Goal: Information Seeking & Learning: Learn about a topic

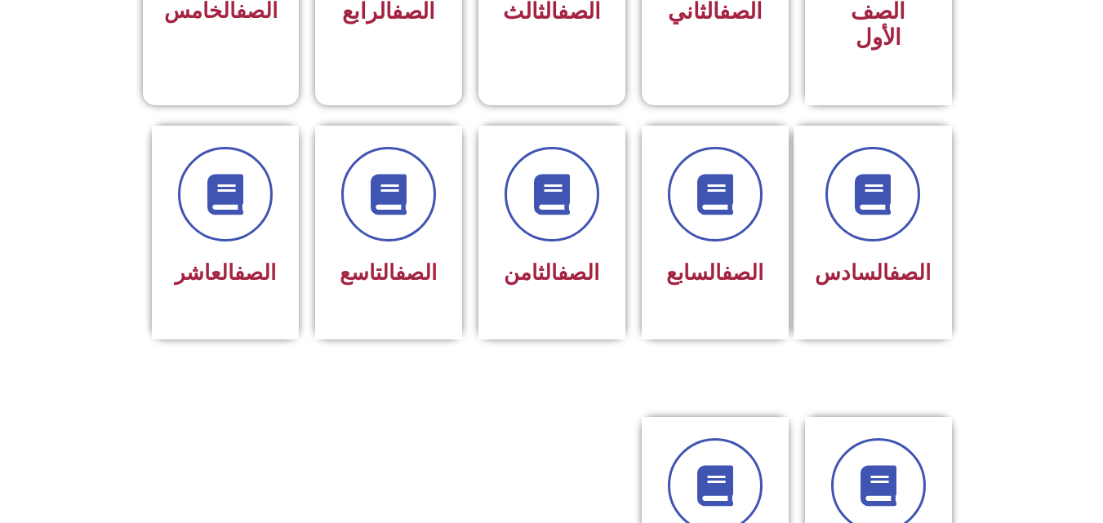
scroll to position [653, 0]
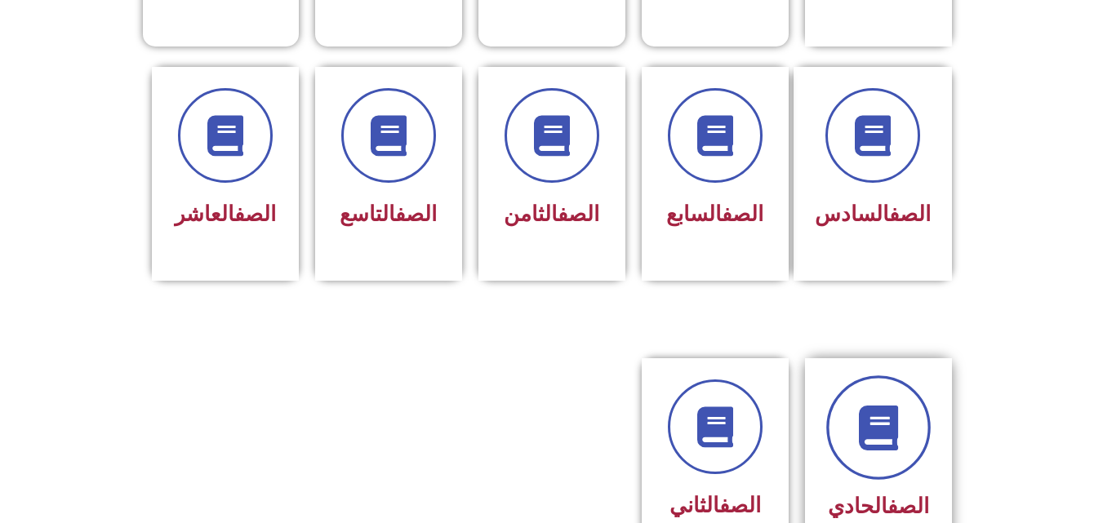
click at [893, 422] on icon at bounding box center [878, 428] width 45 height 45
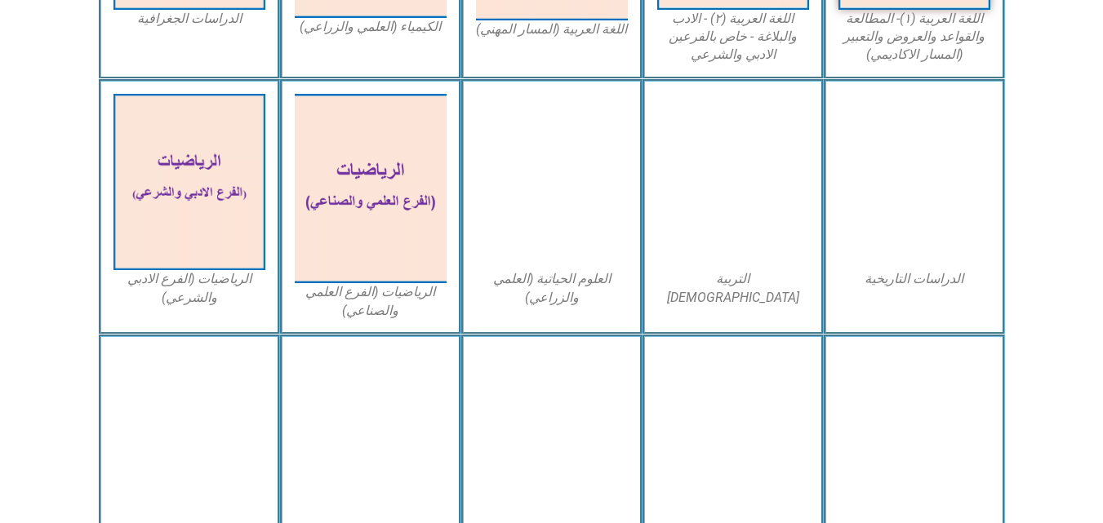
scroll to position [686, 0]
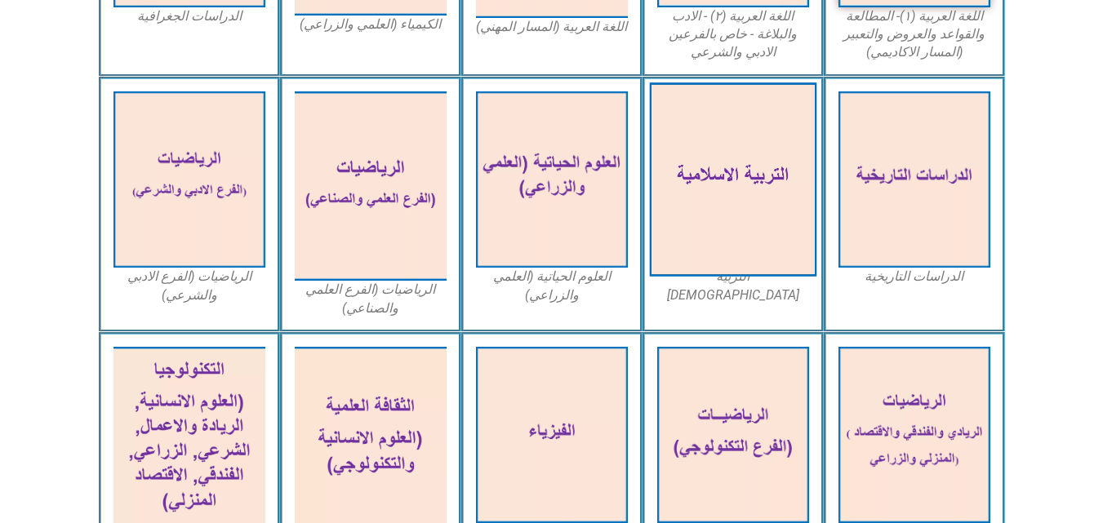
click at [768, 259] on img at bounding box center [732, 179] width 167 height 194
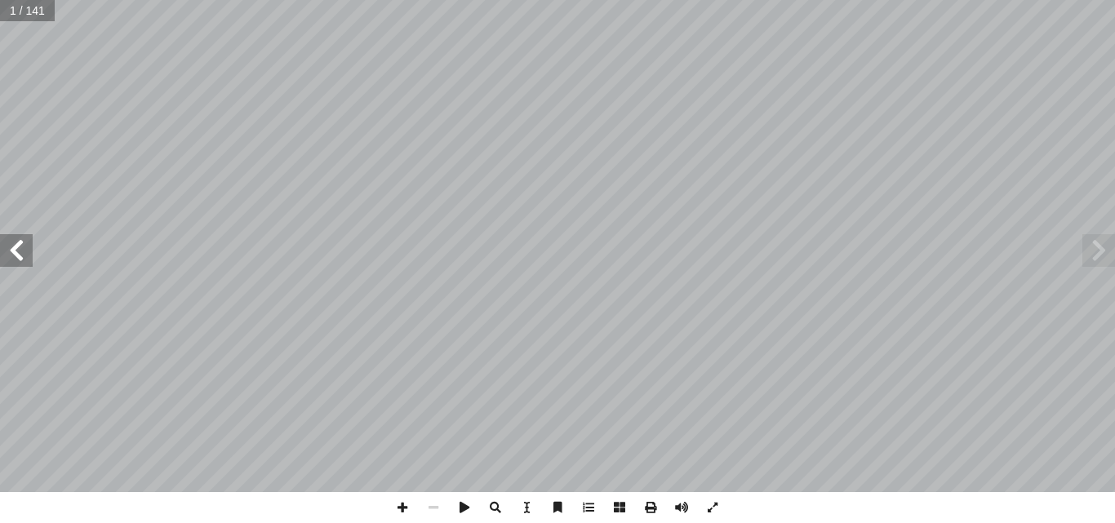
click at [15, 260] on span at bounding box center [16, 250] width 33 height 33
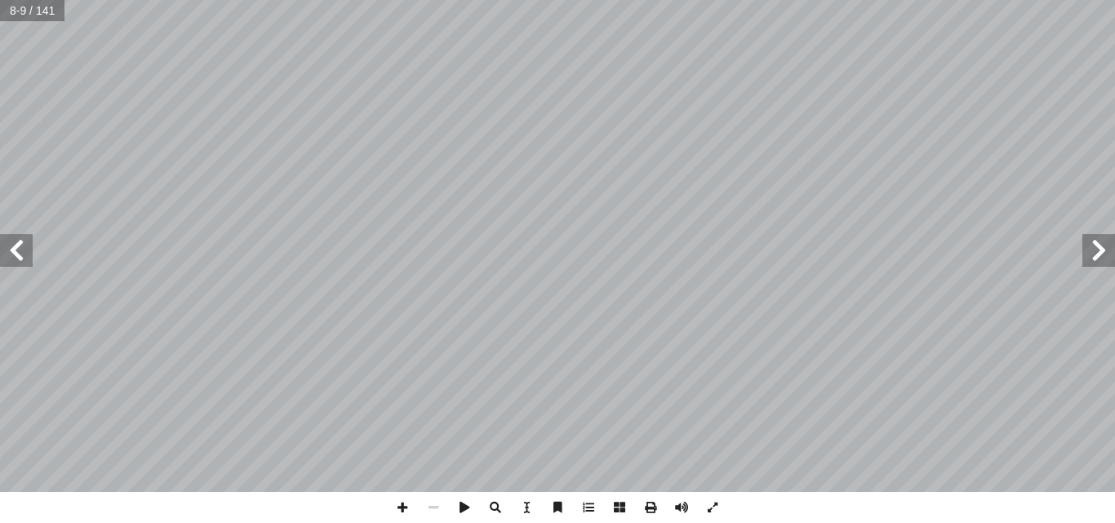
click at [15, 260] on span at bounding box center [16, 250] width 33 height 33
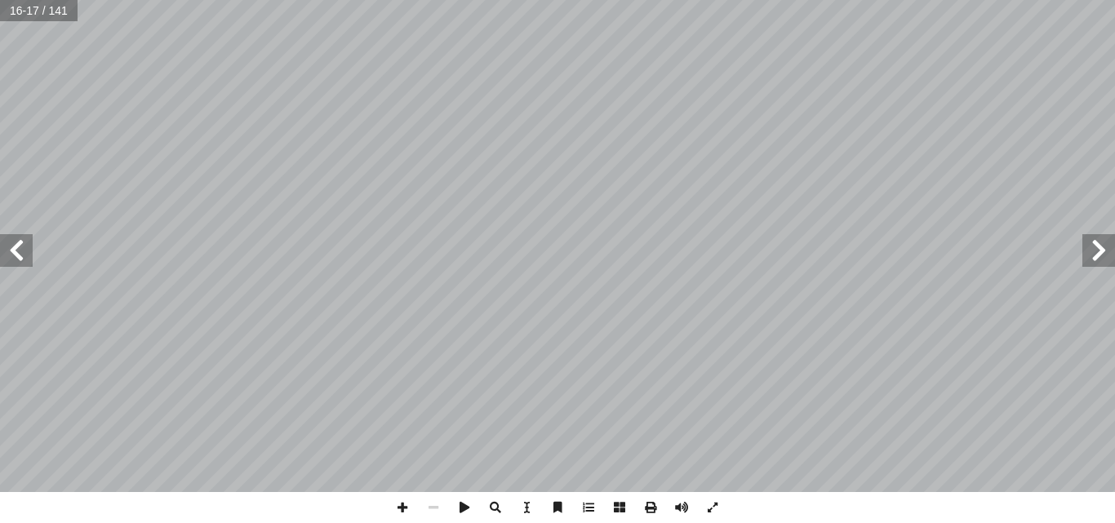
click at [15, 258] on span at bounding box center [16, 250] width 33 height 33
click at [16, 260] on span at bounding box center [16, 250] width 33 height 33
click at [16, 259] on span at bounding box center [16, 250] width 33 height 33
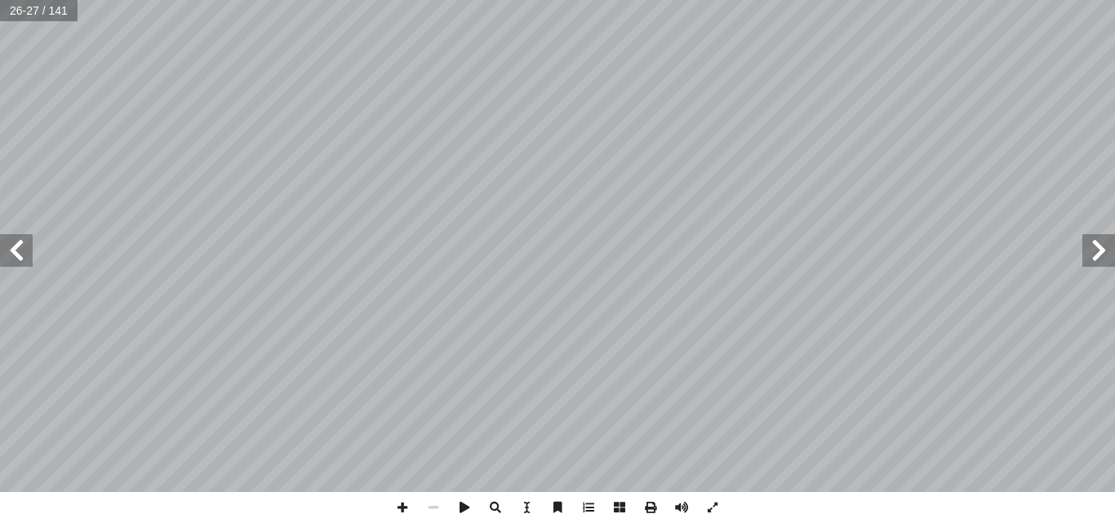
click at [16, 259] on span at bounding box center [16, 250] width 33 height 33
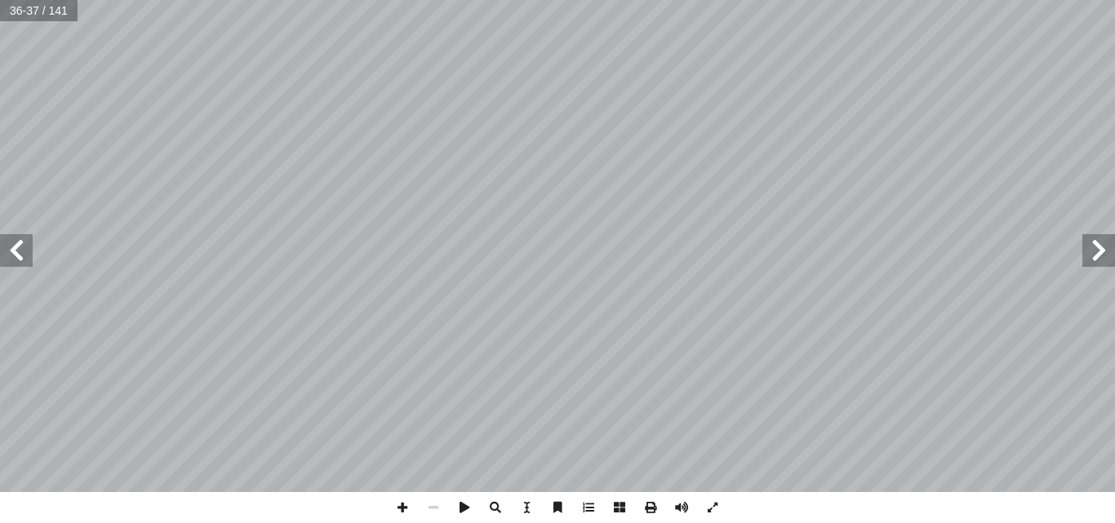
click at [7, 259] on span at bounding box center [16, 250] width 33 height 33
click at [4, 257] on span at bounding box center [16, 250] width 33 height 33
click at [0, 258] on span at bounding box center [16, 250] width 33 height 33
click at [21, 247] on span at bounding box center [16, 250] width 33 height 33
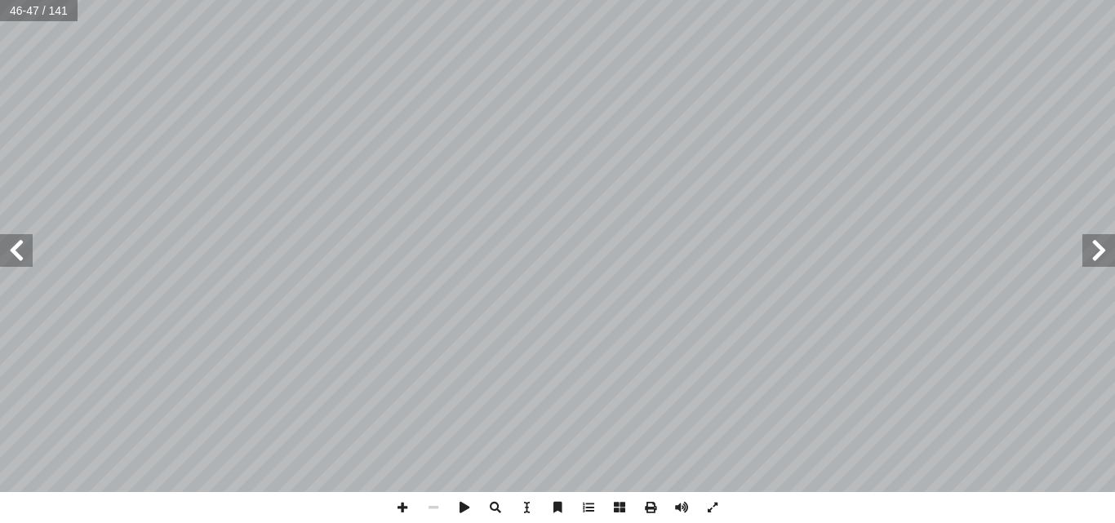
click at [21, 247] on span at bounding box center [16, 250] width 33 height 33
click at [1101, 239] on span at bounding box center [1099, 250] width 33 height 33
drag, startPoint x: 1115, startPoint y: 261, endPoint x: 1104, endPoint y: 243, distance: 21.6
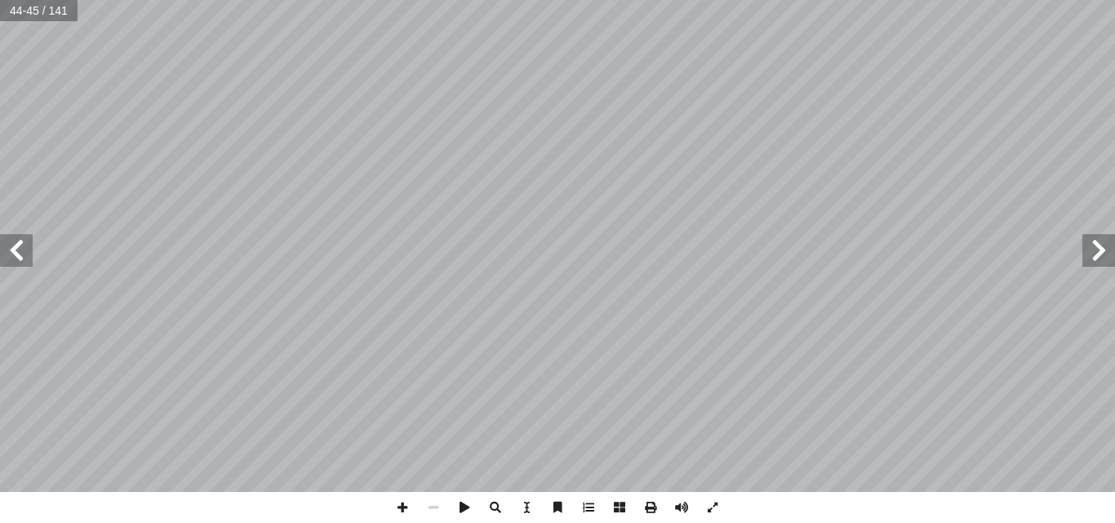
click at [1104, 243] on span at bounding box center [1099, 250] width 33 height 33
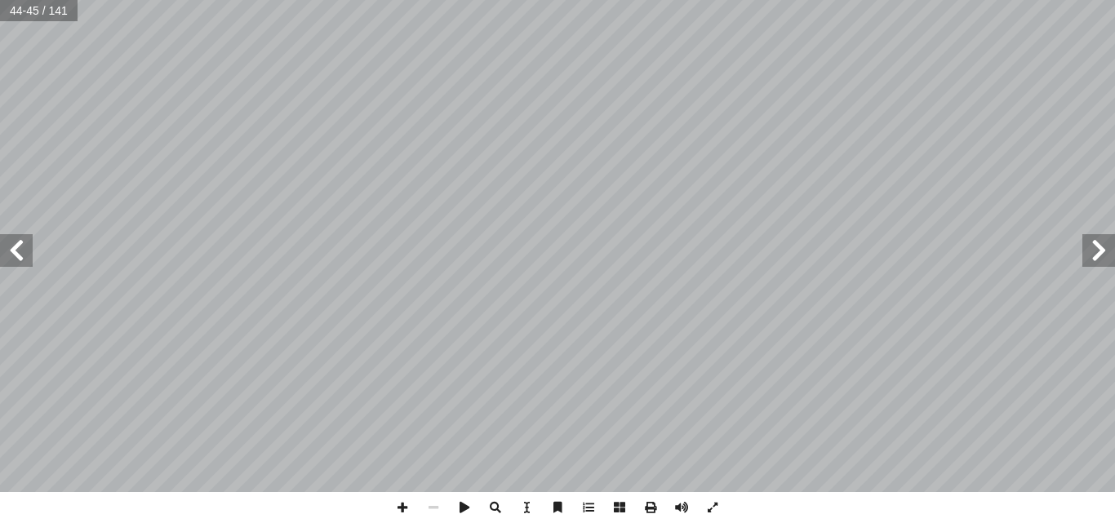
click at [1104, 243] on span at bounding box center [1099, 250] width 33 height 33
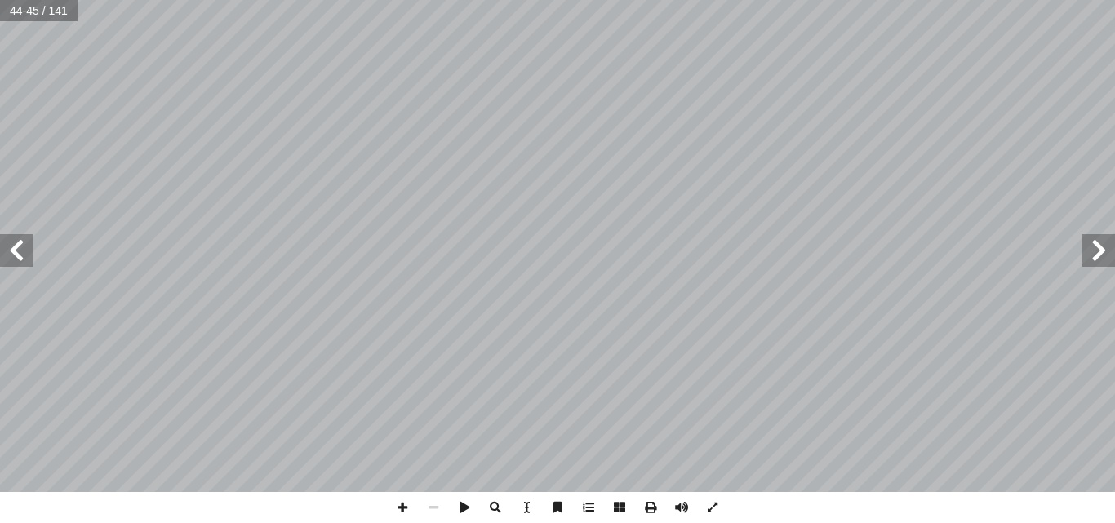
click at [1104, 243] on span at bounding box center [1099, 250] width 33 height 33
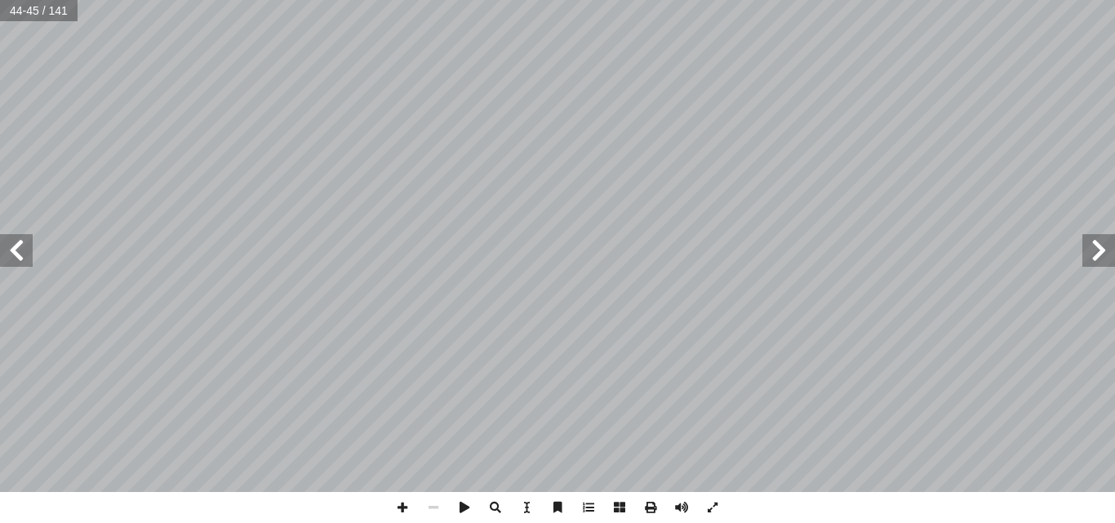
click at [1104, 243] on span at bounding box center [1099, 250] width 33 height 33
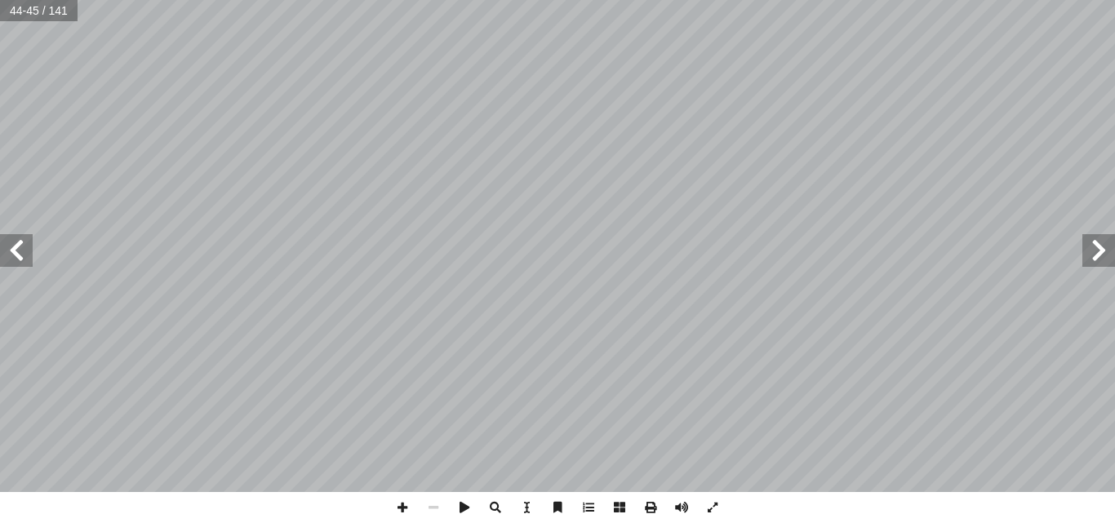
click at [1104, 243] on span at bounding box center [1099, 250] width 33 height 33
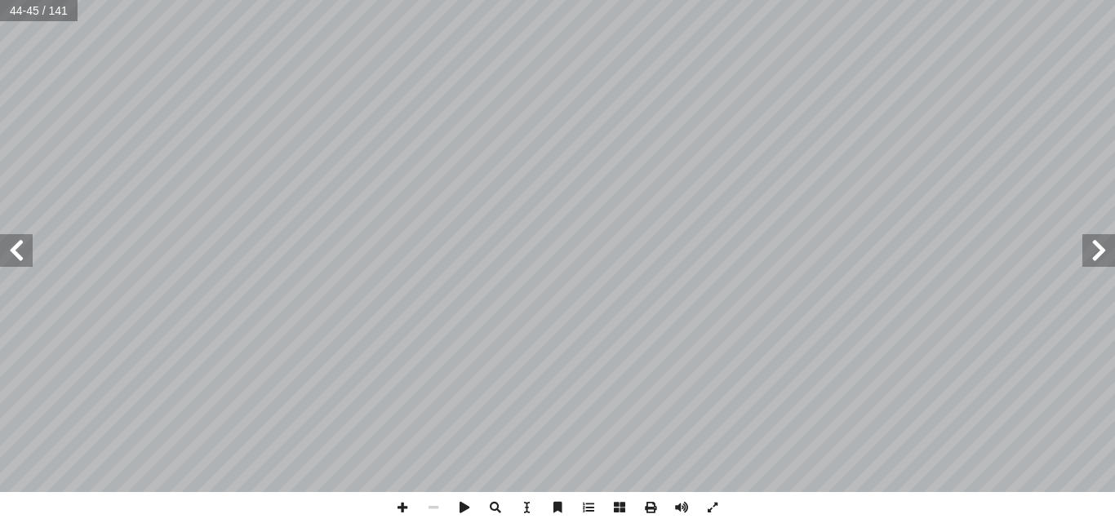
click at [1104, 243] on span at bounding box center [1099, 250] width 33 height 33
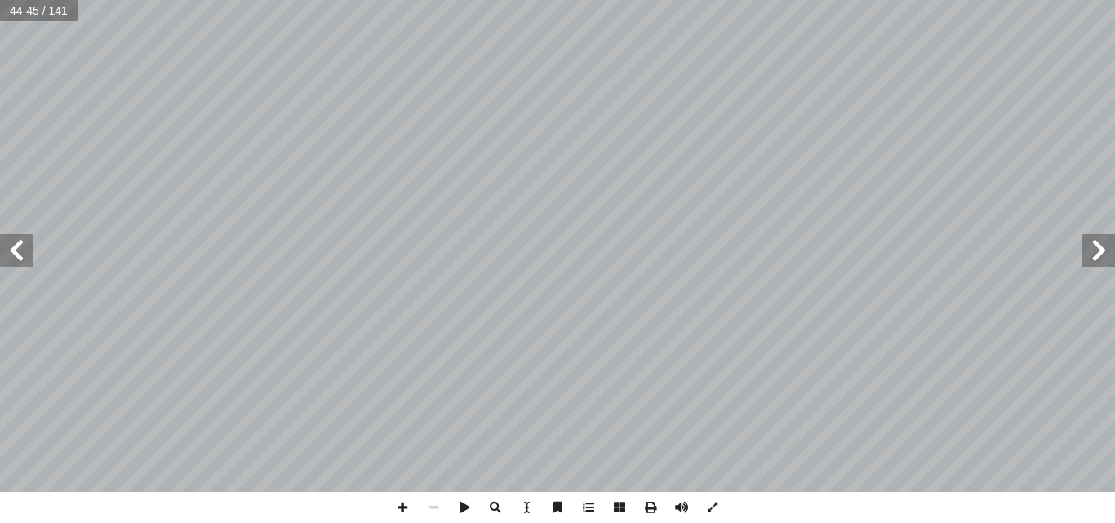
click at [1104, 243] on span at bounding box center [1099, 250] width 33 height 33
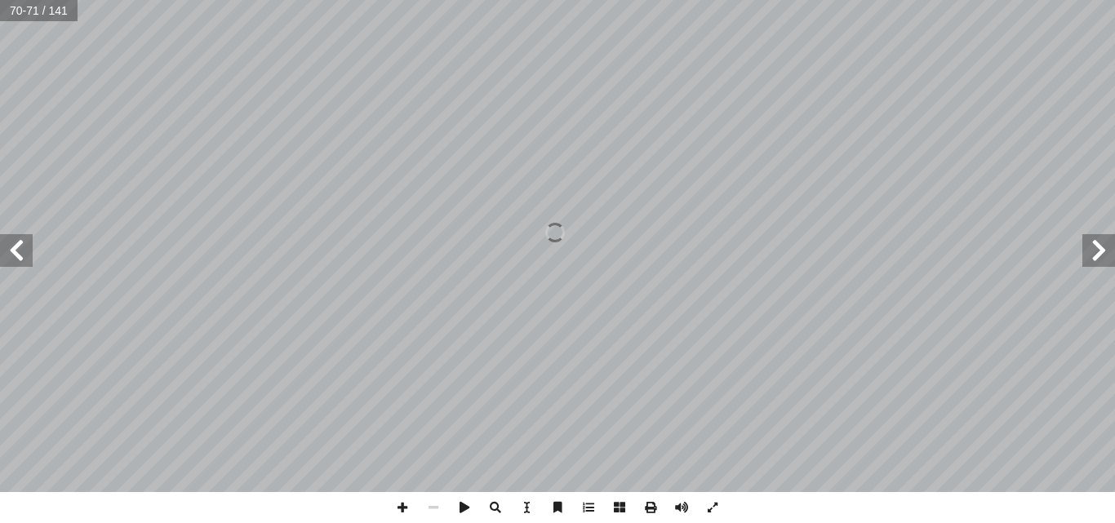
click at [1104, 243] on span at bounding box center [1099, 250] width 33 height 33
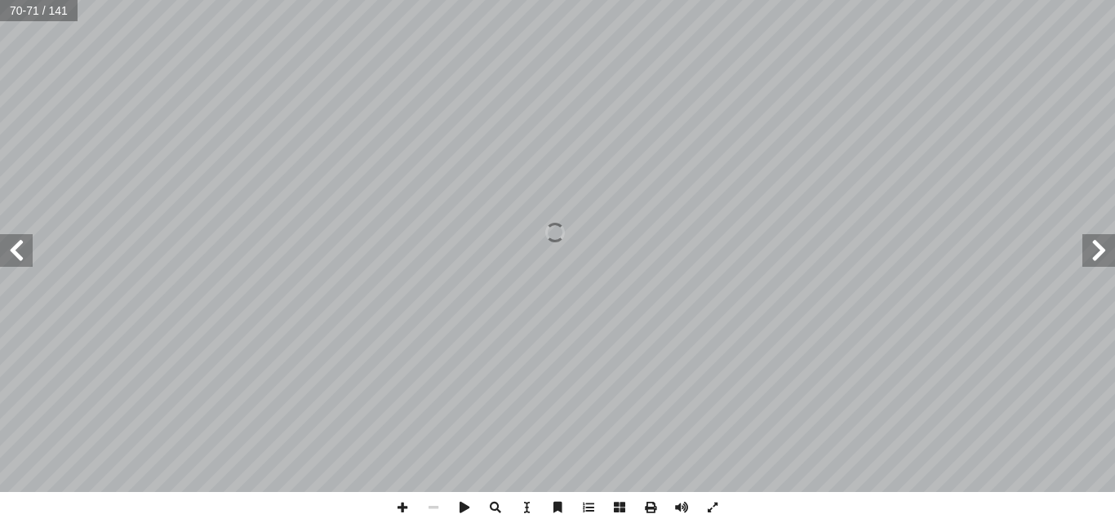
click at [1104, 243] on span at bounding box center [1099, 250] width 33 height 33
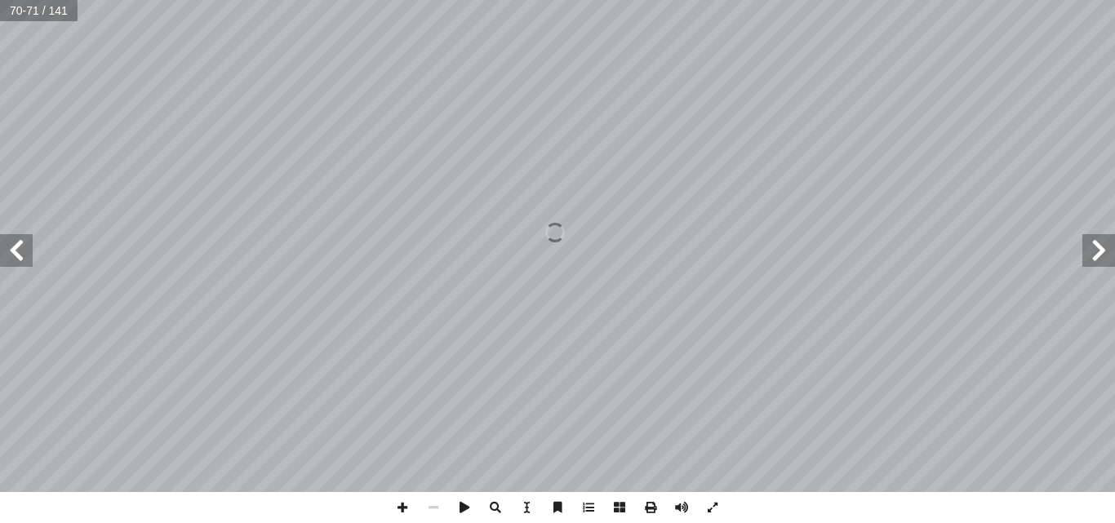
click at [1104, 243] on span at bounding box center [1099, 250] width 33 height 33
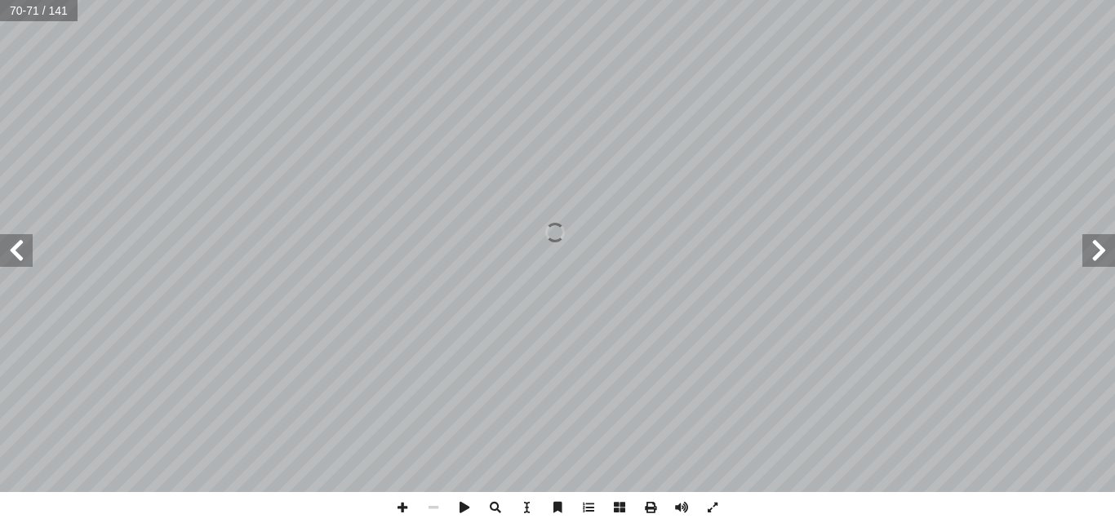
click at [1104, 243] on span at bounding box center [1099, 250] width 33 height 33
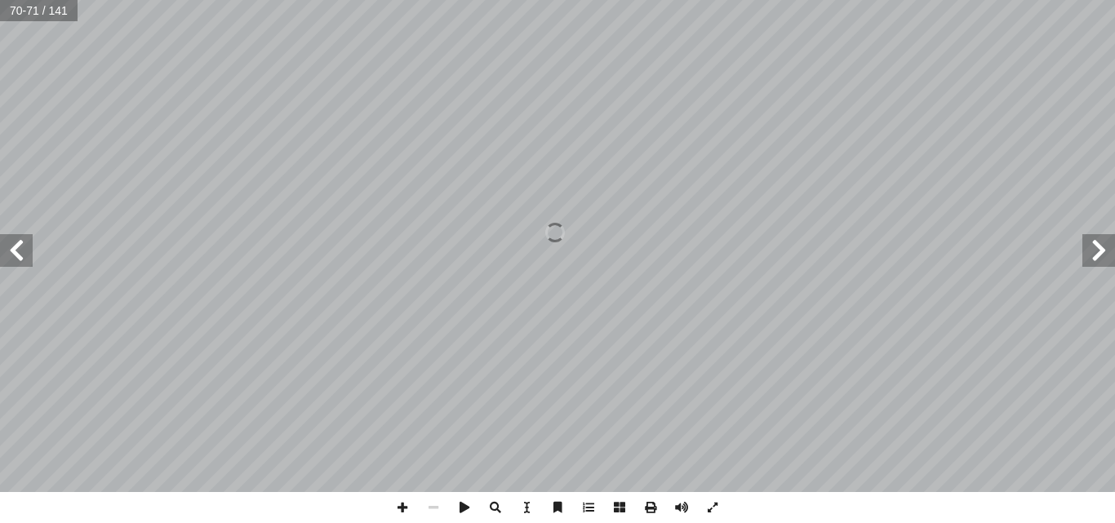
click at [1104, 243] on span at bounding box center [1099, 250] width 33 height 33
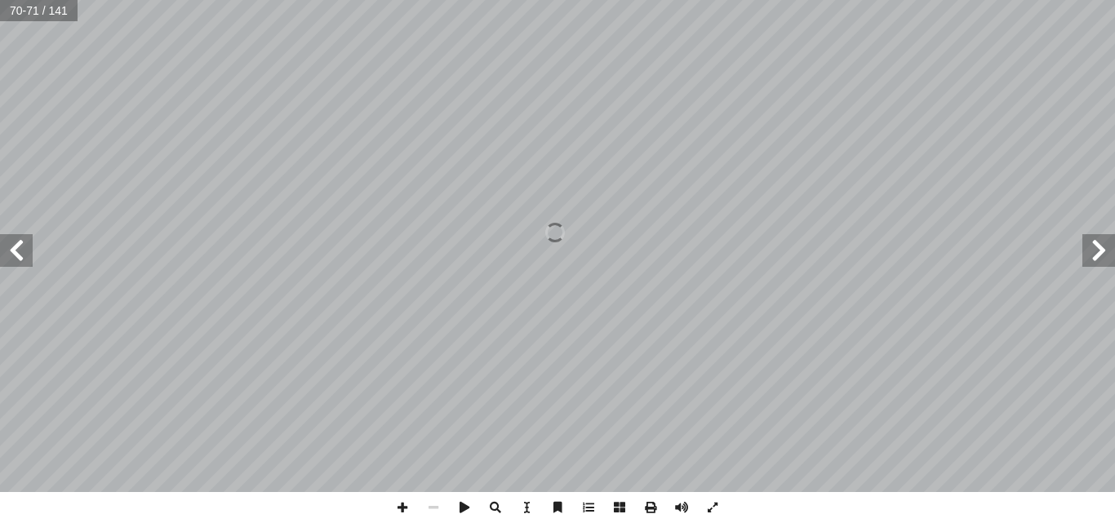
click at [1104, 243] on span at bounding box center [1099, 250] width 33 height 33
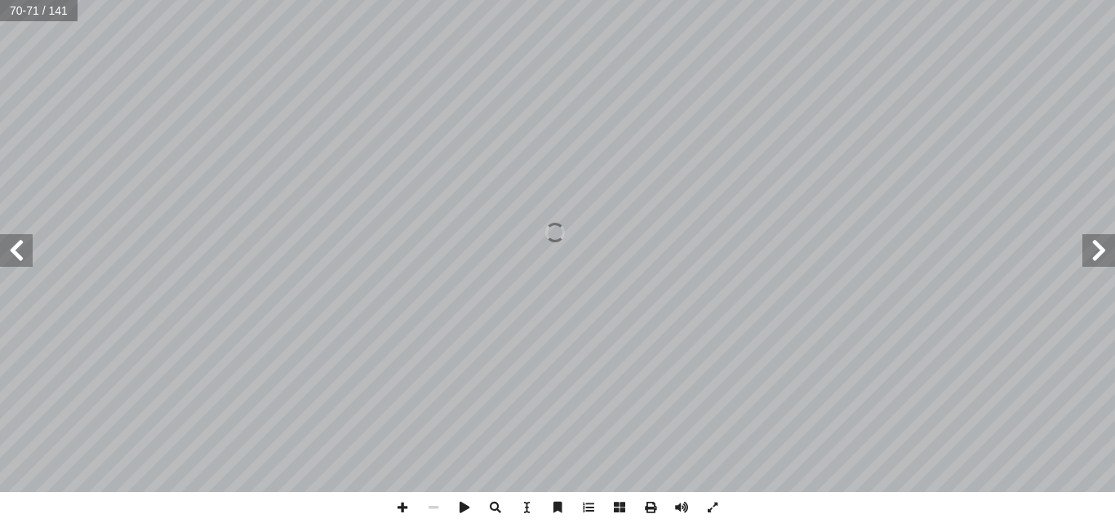
click at [1104, 243] on span at bounding box center [1099, 250] width 33 height 33
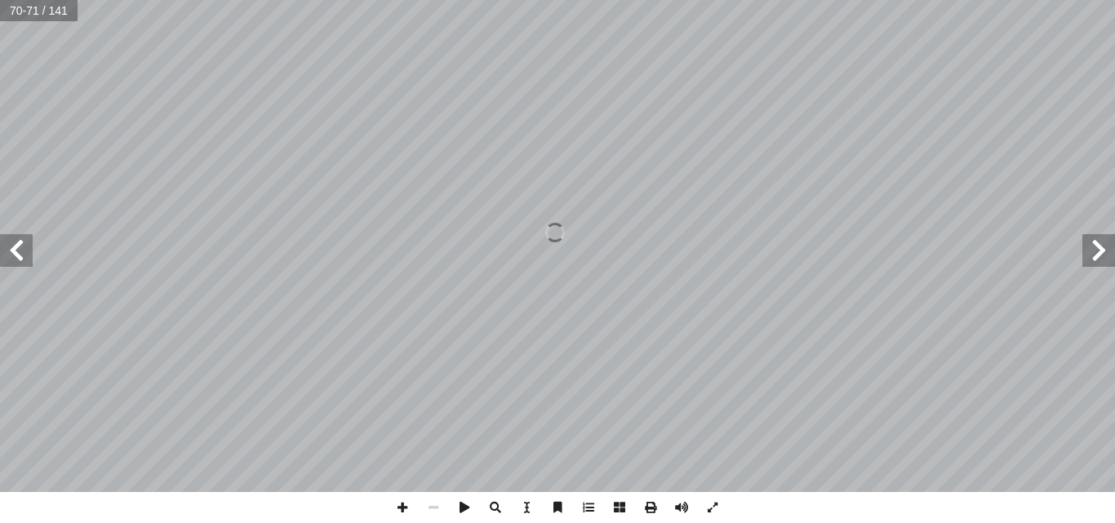
click at [1104, 243] on span at bounding box center [1099, 250] width 33 height 33
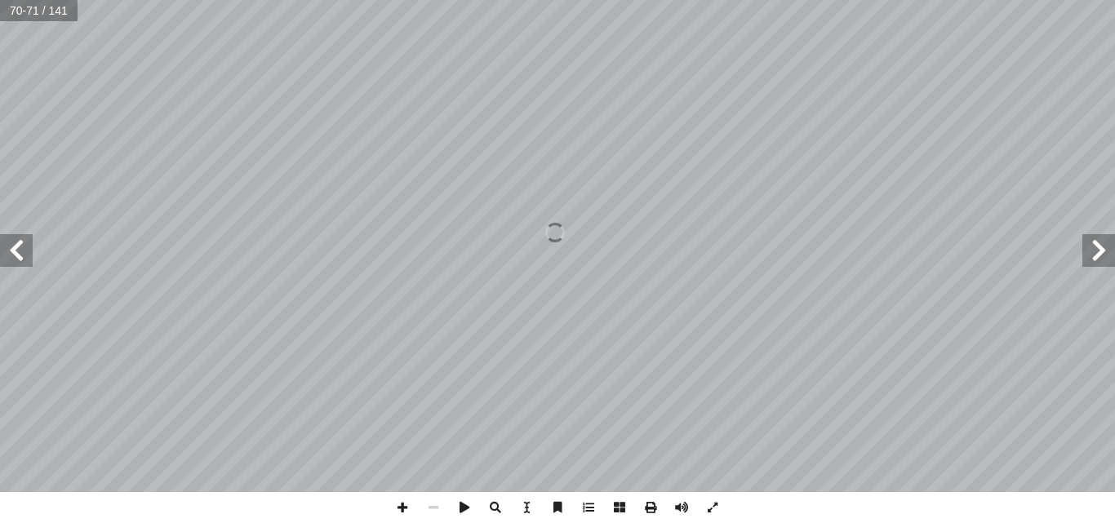
click at [1104, 243] on span at bounding box center [1099, 250] width 33 height 33
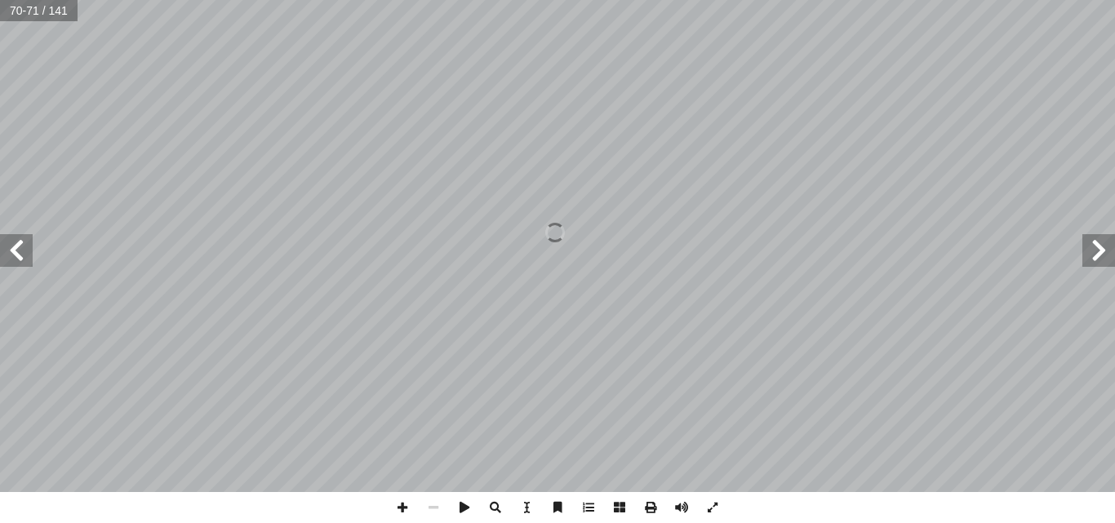
click at [1104, 243] on span at bounding box center [1099, 250] width 33 height 33
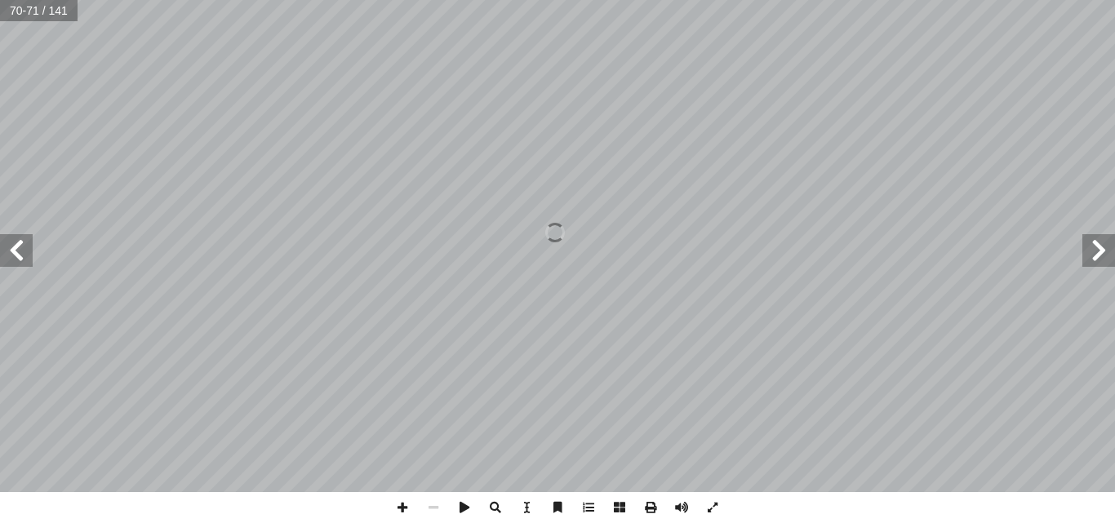
click at [1104, 243] on span at bounding box center [1099, 250] width 33 height 33
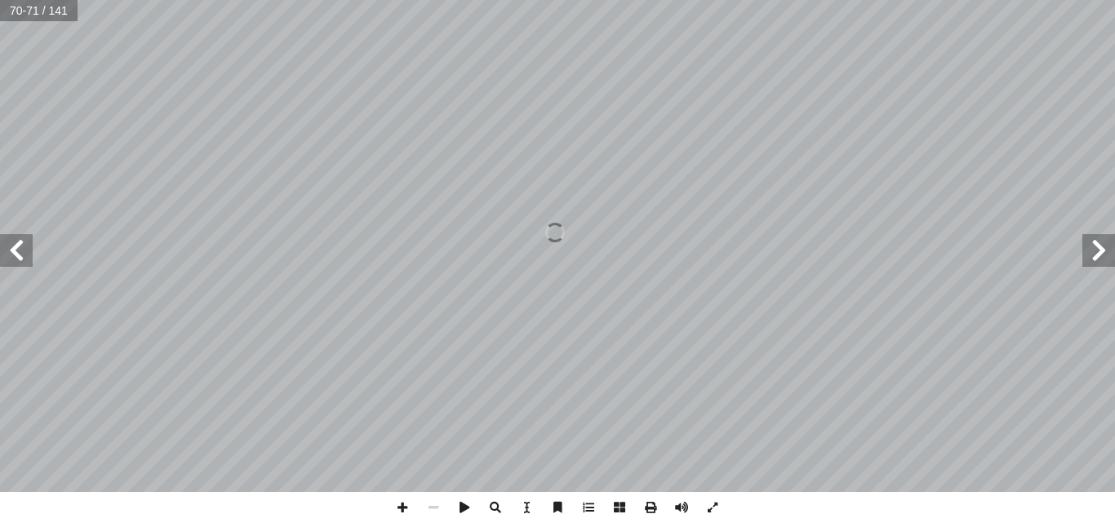
click at [1104, 243] on span at bounding box center [1099, 250] width 33 height 33
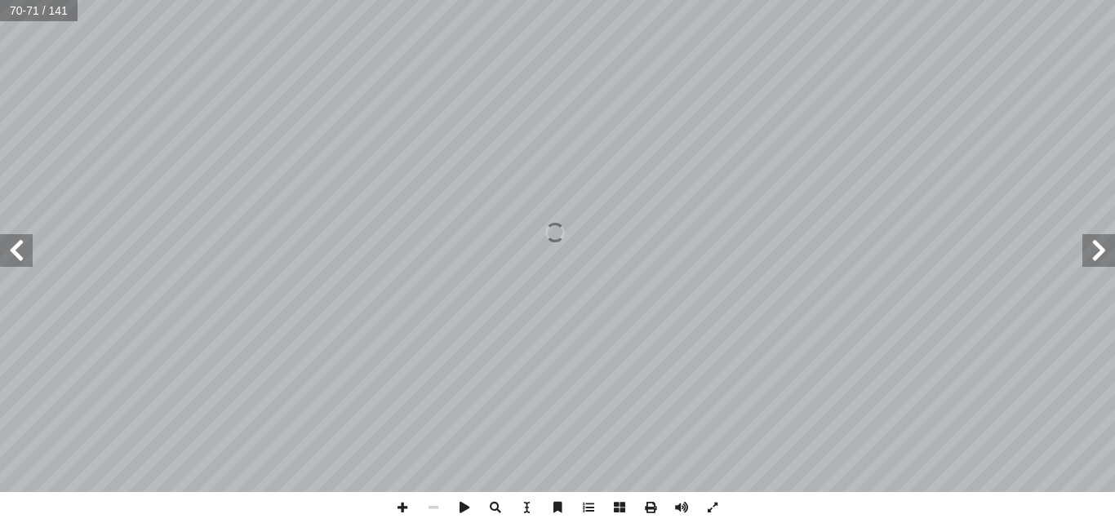
click at [1104, 243] on span at bounding box center [1099, 250] width 33 height 33
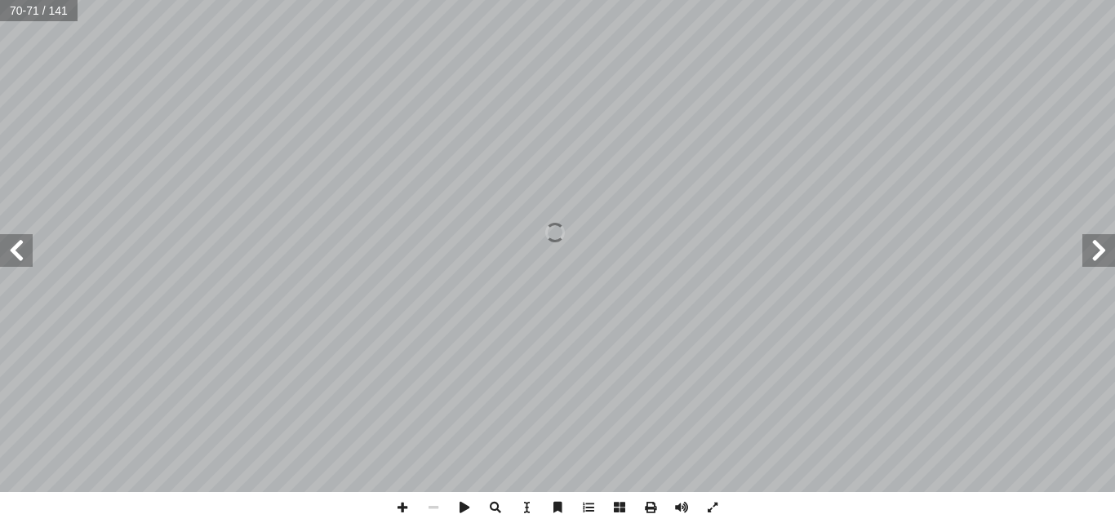
click at [1104, 243] on span at bounding box center [1099, 250] width 33 height 33
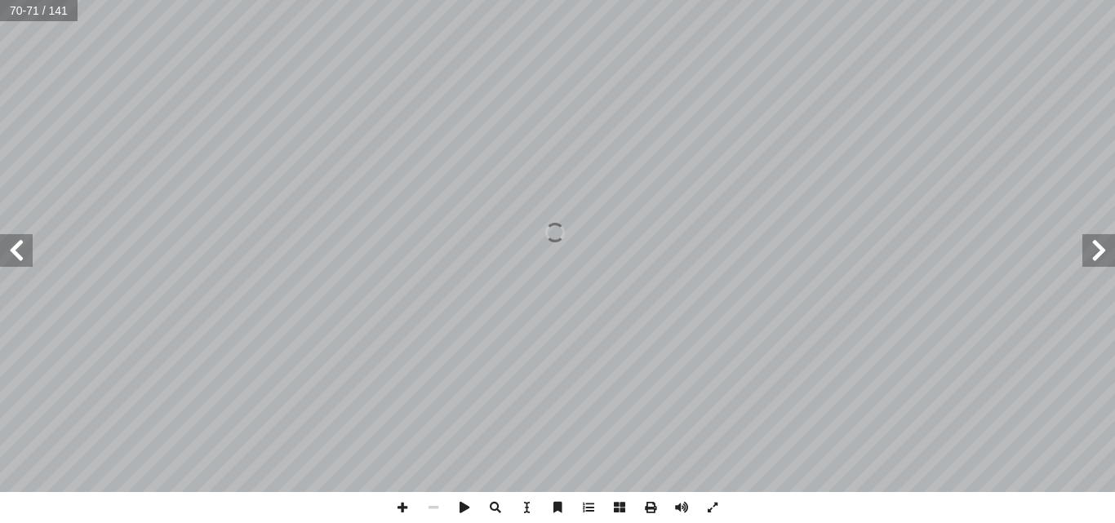
click at [1104, 243] on span at bounding box center [1099, 250] width 33 height 33
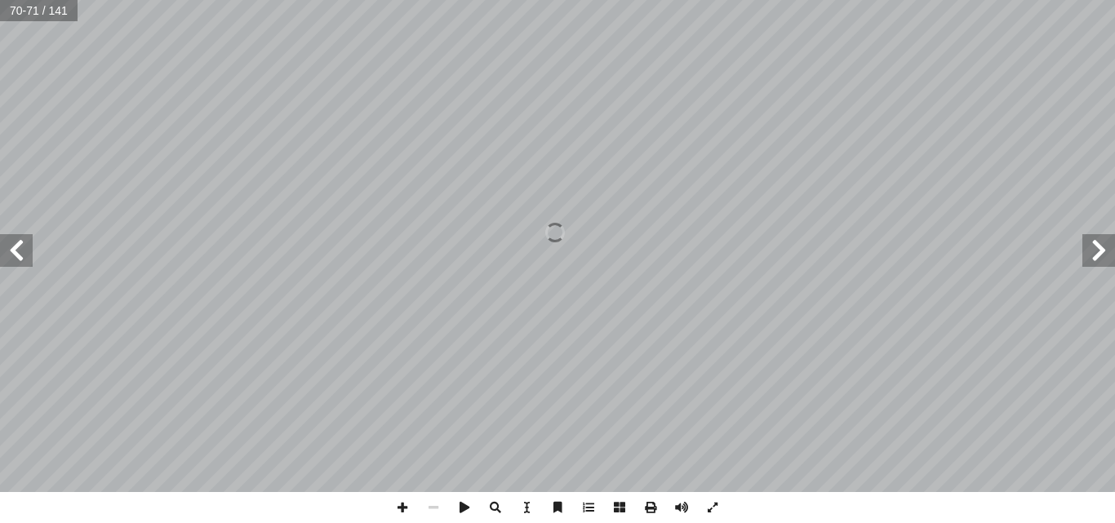
click at [1104, 243] on span at bounding box center [1099, 250] width 33 height 33
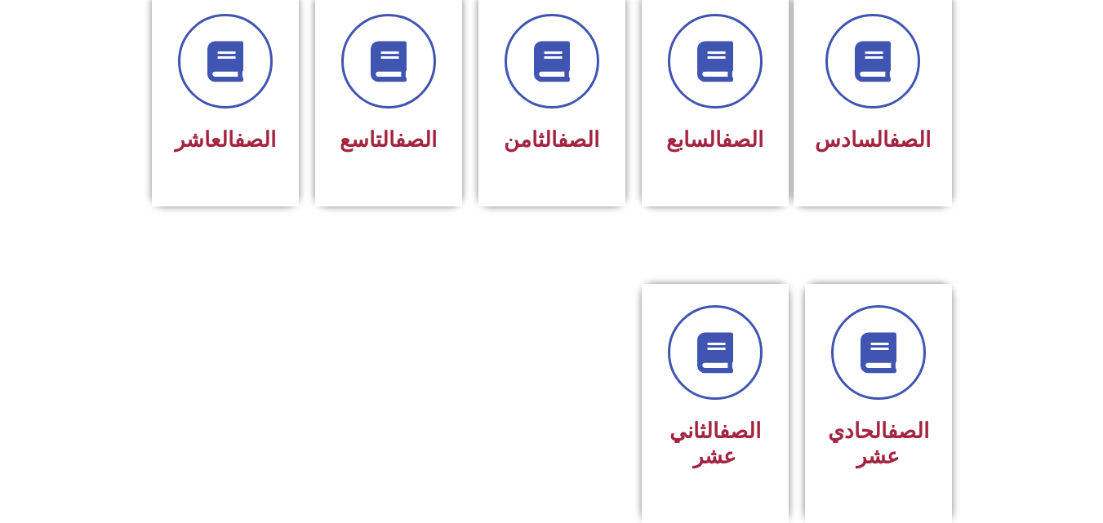
scroll to position [751, 0]
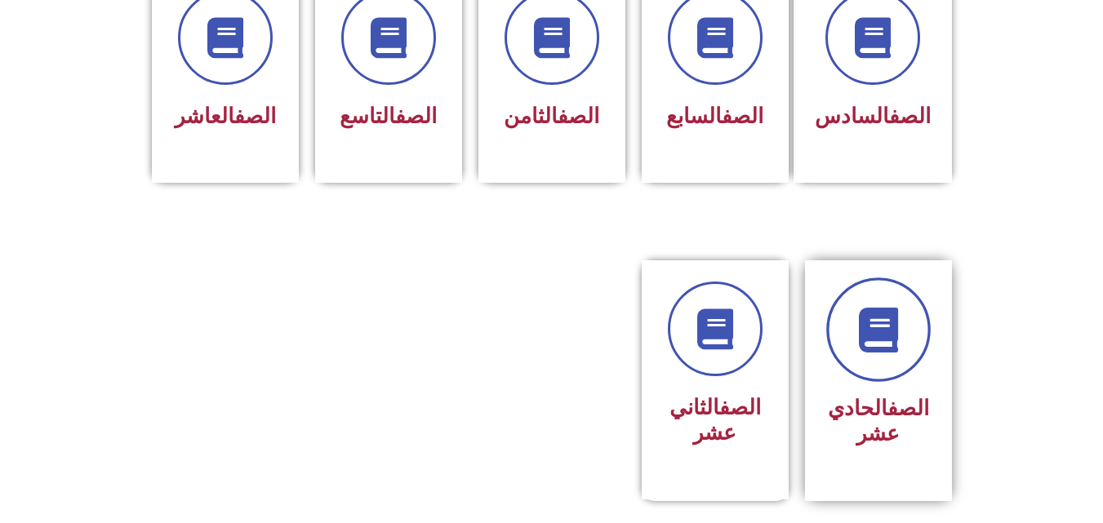
click at [878, 308] on icon at bounding box center [878, 330] width 45 height 45
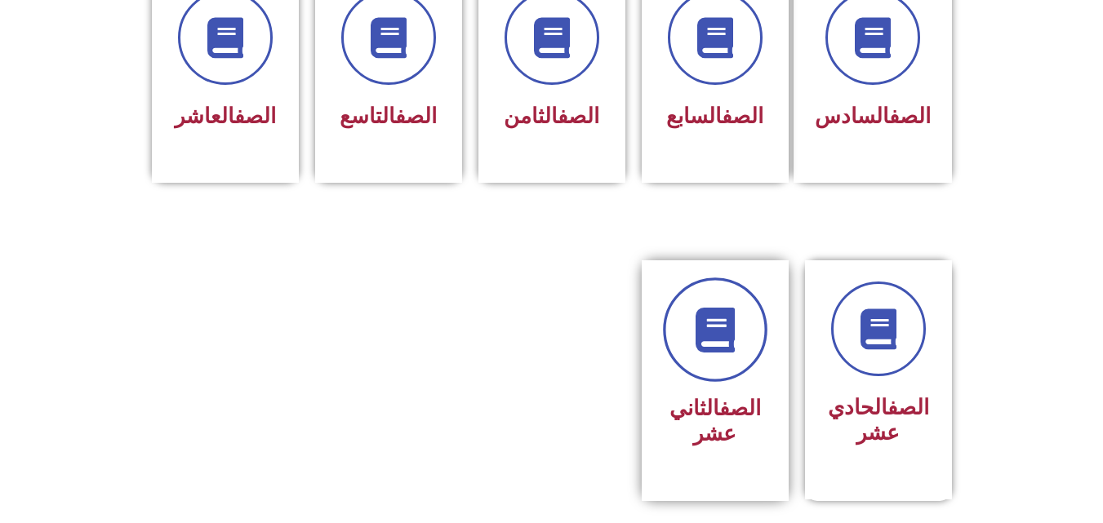
click at [707, 308] on icon at bounding box center [714, 330] width 45 height 45
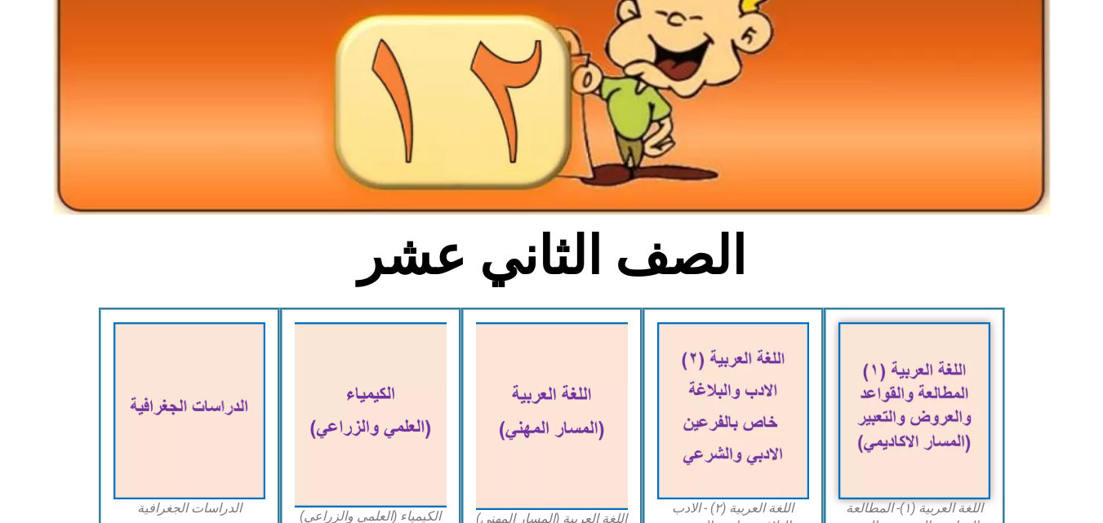
scroll to position [163, 0]
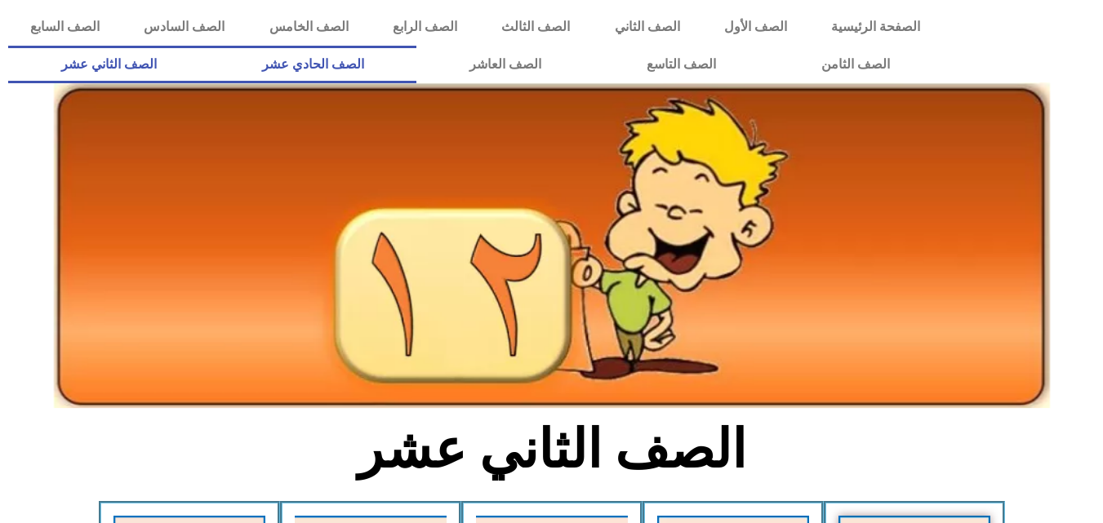
click at [408, 67] on link "الصف الحادي عشر" at bounding box center [312, 65] width 207 height 38
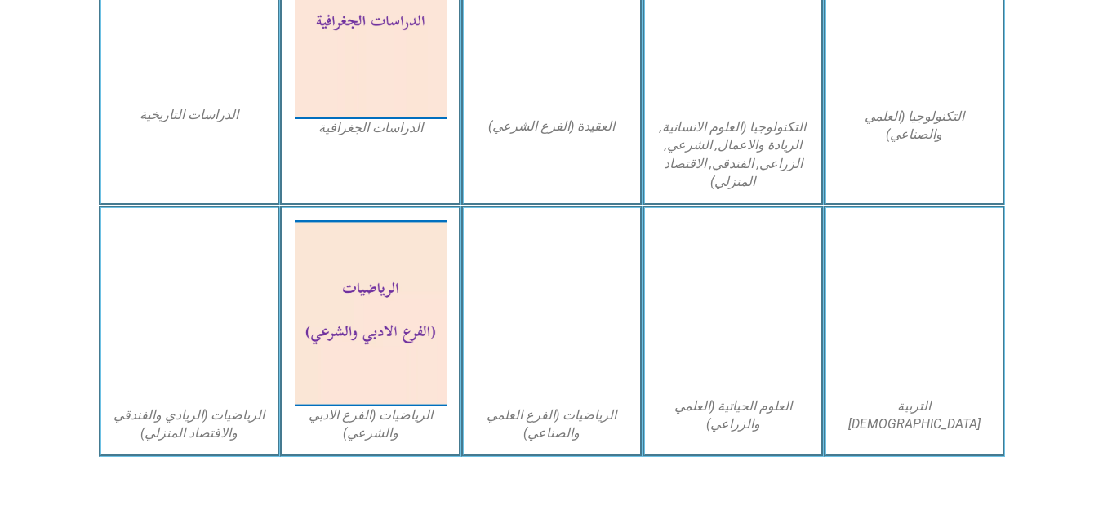
scroll to position [914, 0]
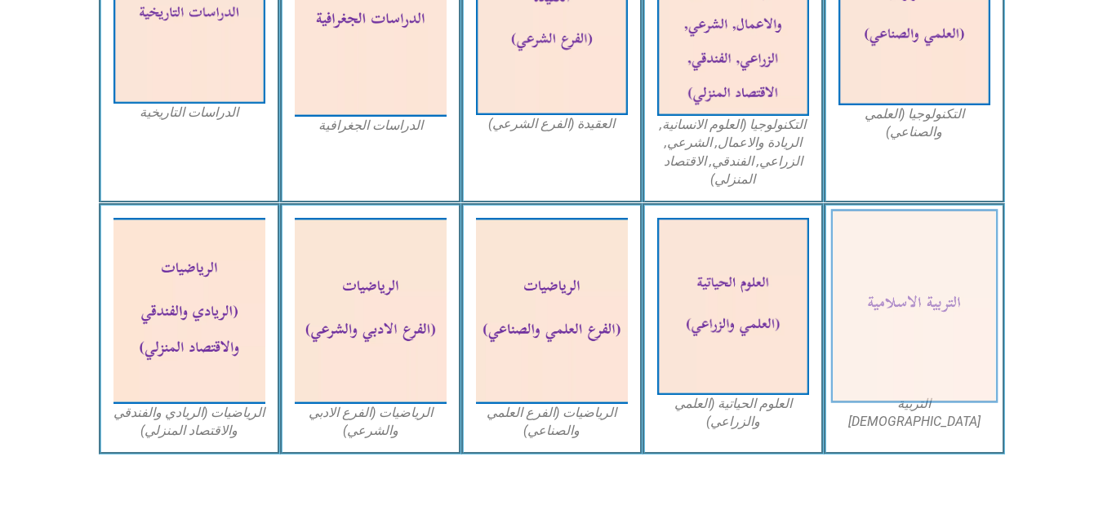
click at [886, 250] on img at bounding box center [913, 307] width 167 height 194
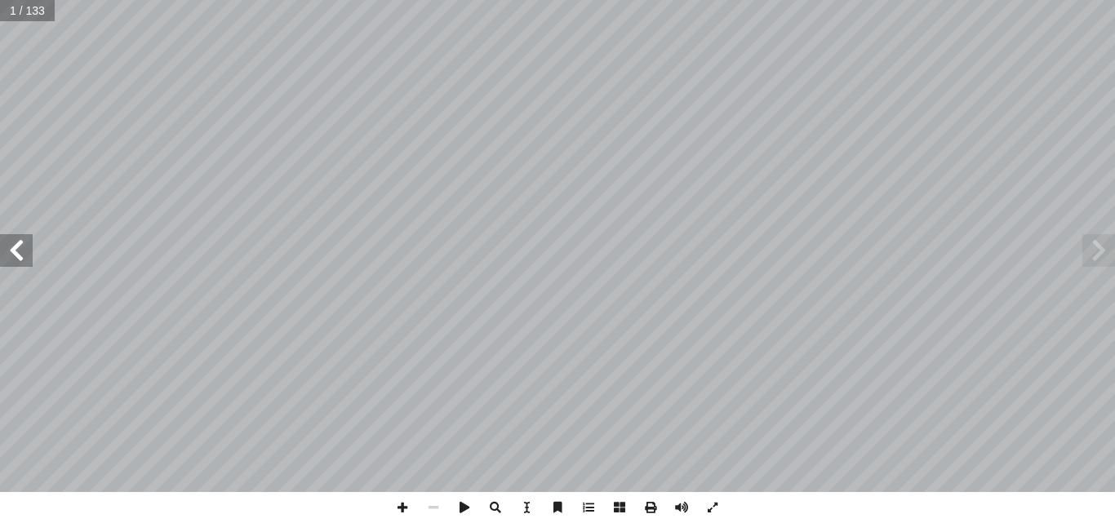
click at [16, 245] on span at bounding box center [16, 250] width 33 height 33
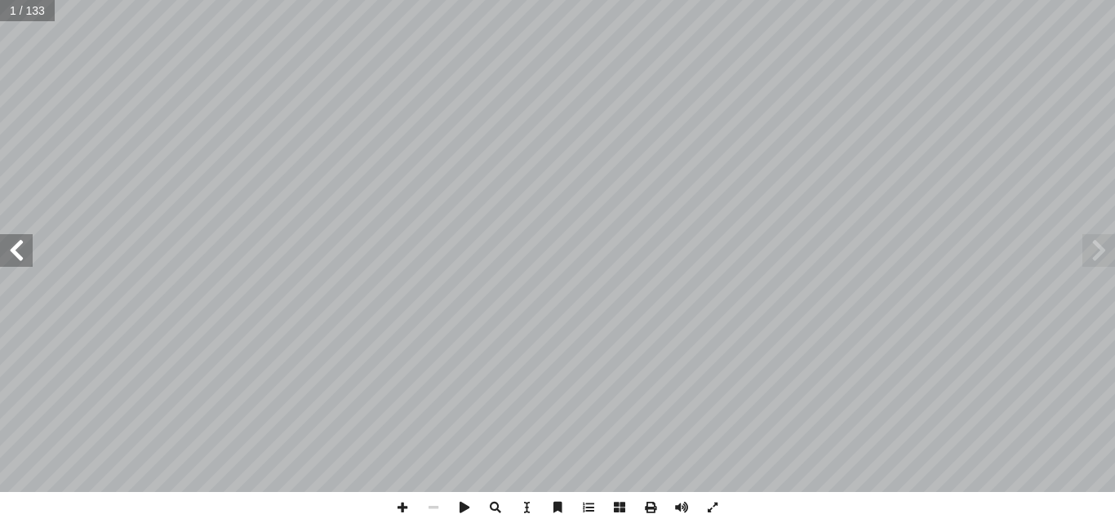
click at [16, 245] on span at bounding box center [16, 250] width 33 height 33
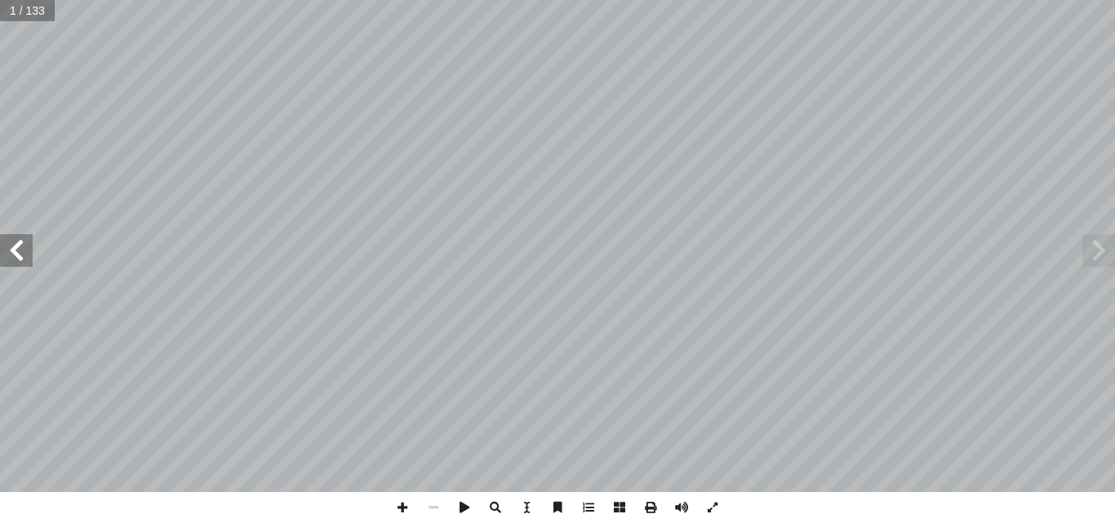
click at [16, 245] on span at bounding box center [16, 250] width 33 height 33
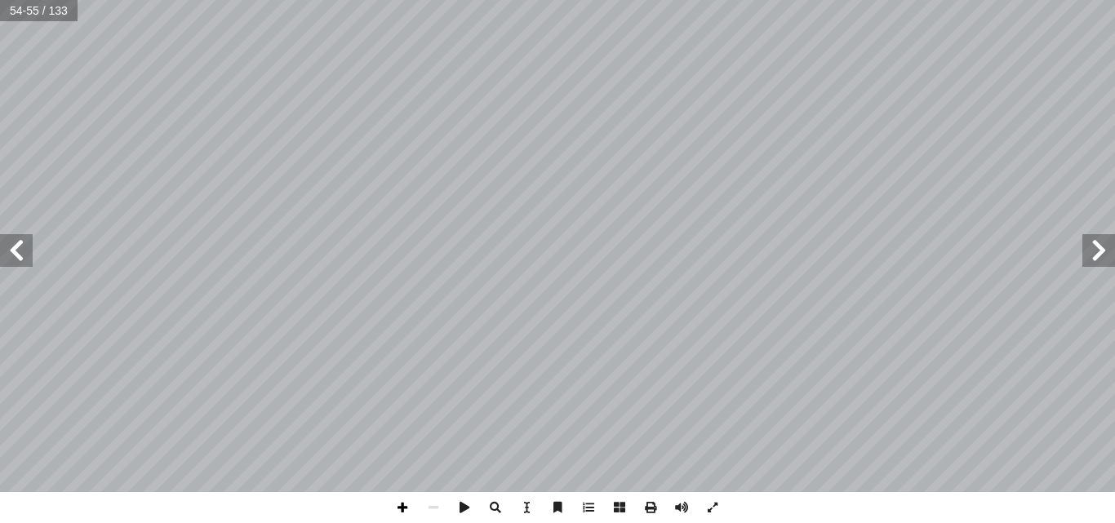
click at [398, 505] on span at bounding box center [402, 507] width 31 height 31
click at [437, 505] on span at bounding box center [433, 507] width 31 height 31
click at [9, 255] on span at bounding box center [16, 250] width 33 height 33
click at [393, 514] on span at bounding box center [402, 507] width 31 height 31
click at [404, 504] on span at bounding box center [402, 507] width 31 height 31
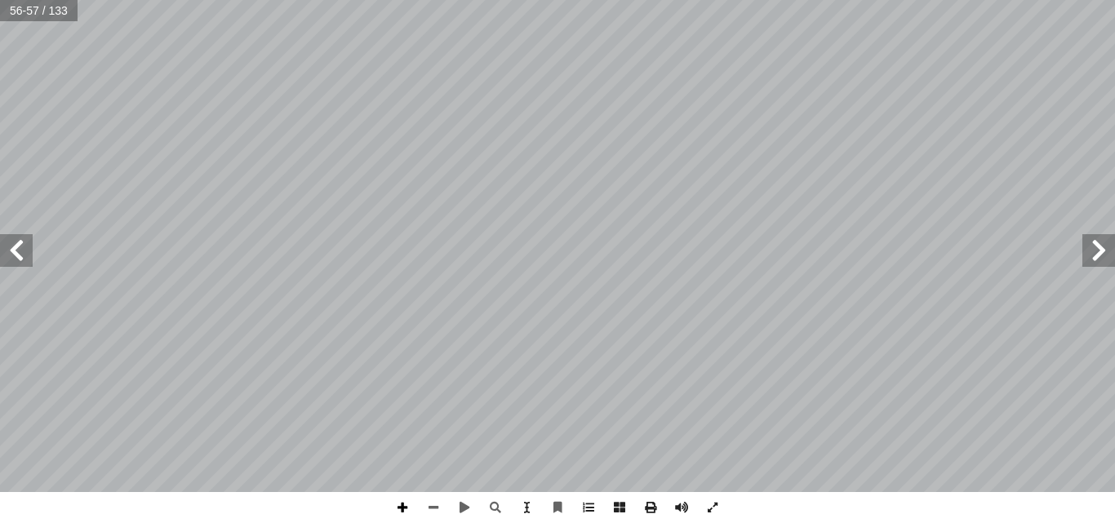
click at [404, 504] on span at bounding box center [402, 507] width 31 height 31
click at [447, 149] on html "الصفحة الرئيسية الصف الأول الصف الثاني الصف الثالث الصف الرابع الصف الخامس الصف…" at bounding box center [557, 74] width 1115 height 149
click at [406, 503] on span at bounding box center [402, 507] width 31 height 31
click at [399, 500] on span at bounding box center [402, 507] width 31 height 31
click at [17, 242] on span at bounding box center [16, 250] width 33 height 33
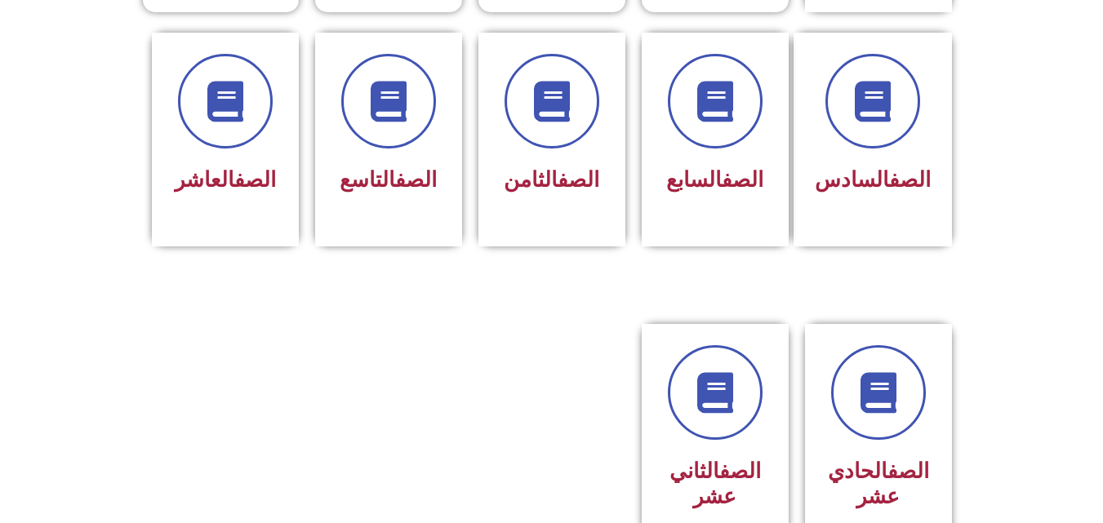
scroll to position [719, 0]
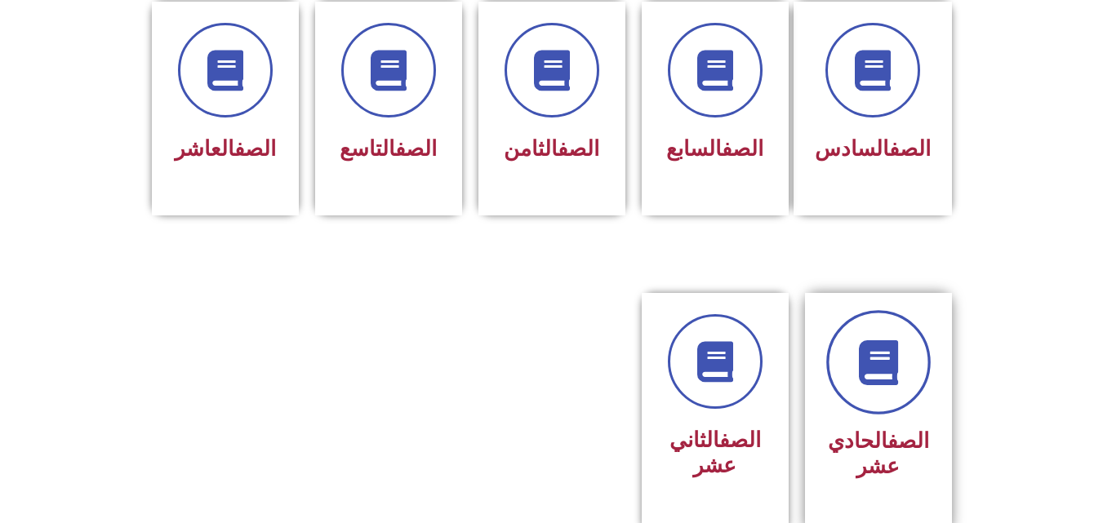
click at [896, 355] on icon at bounding box center [878, 362] width 45 height 45
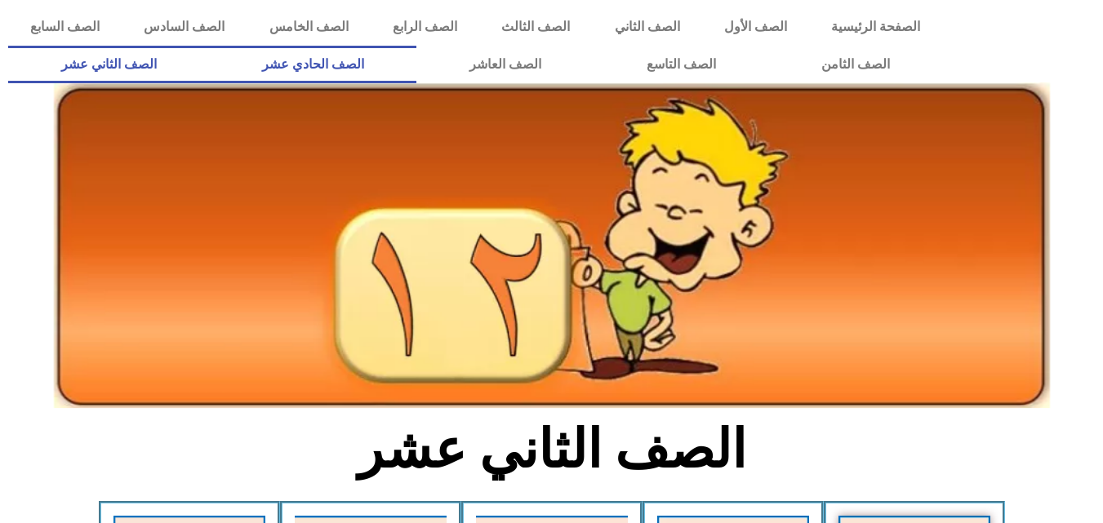
click at [408, 50] on link "الصف الحادي عشر" at bounding box center [312, 65] width 207 height 38
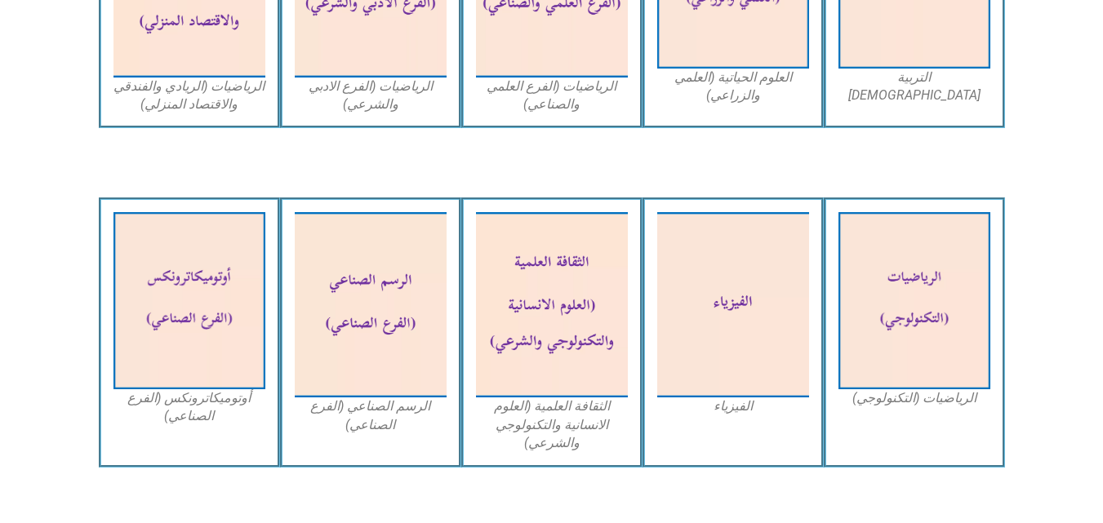
scroll to position [1274, 0]
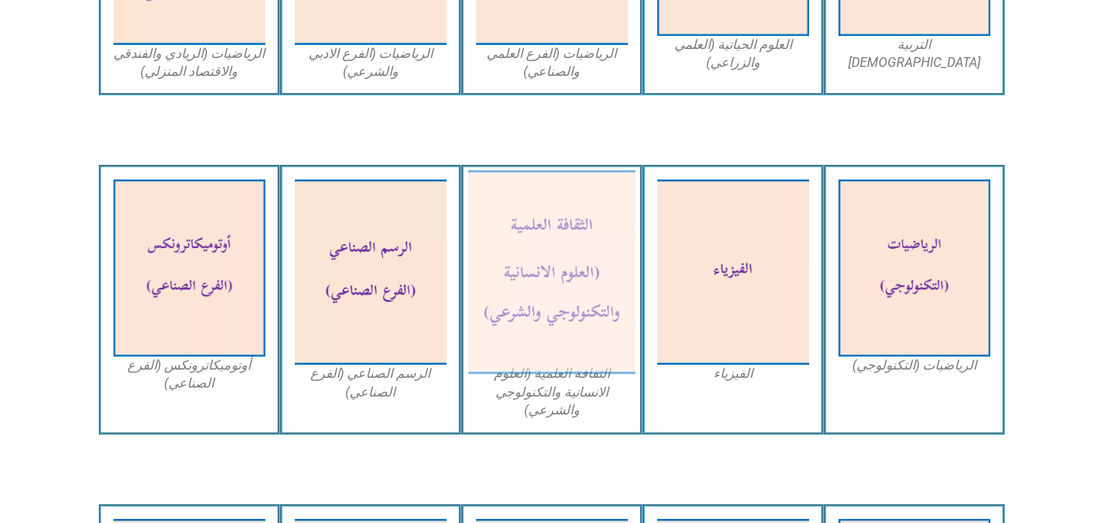
click at [530, 203] on img at bounding box center [551, 273] width 167 height 204
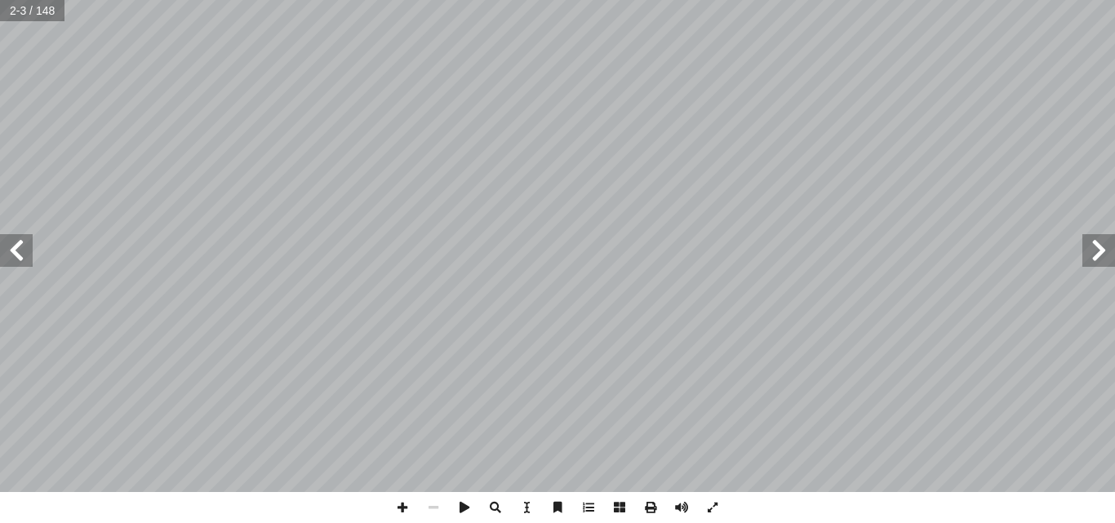
click at [21, 245] on span at bounding box center [16, 250] width 33 height 33
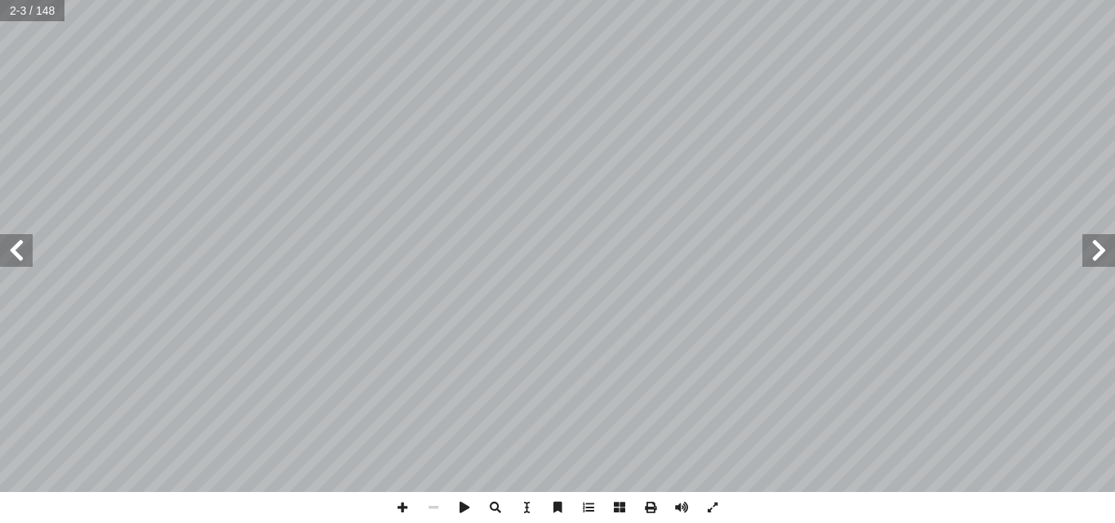
click at [21, 245] on span at bounding box center [16, 250] width 33 height 33
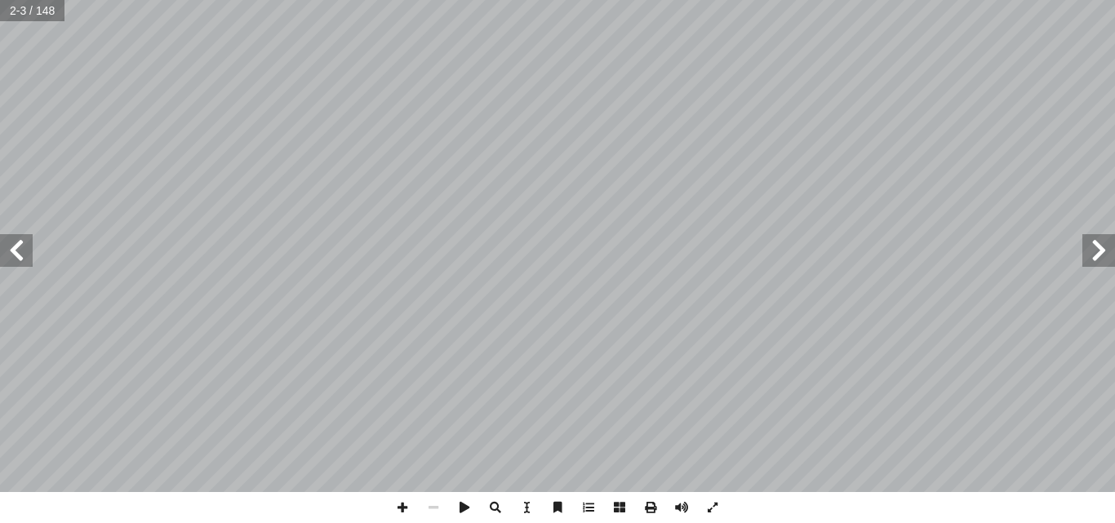
click at [21, 245] on span at bounding box center [16, 250] width 33 height 33
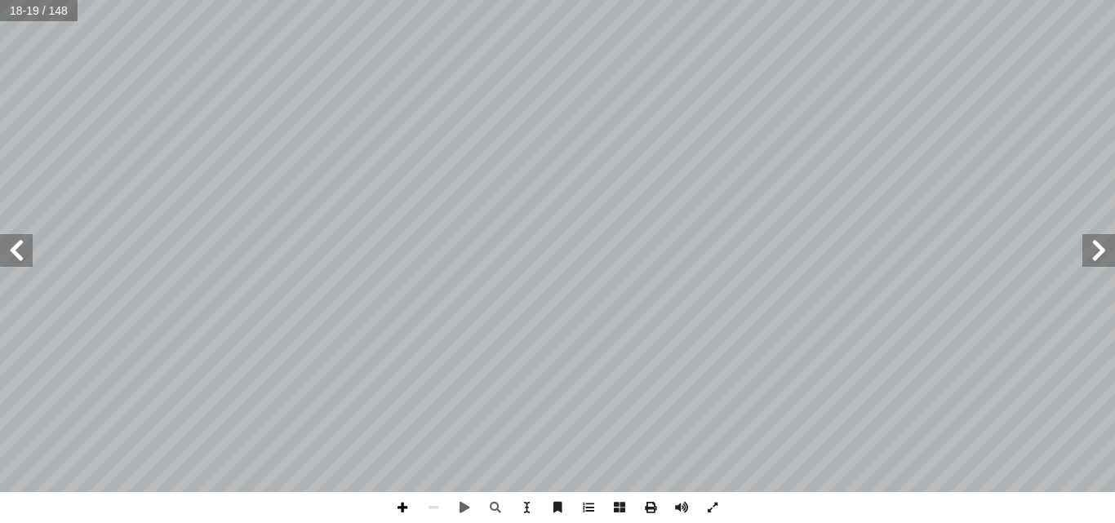
click at [401, 510] on span at bounding box center [402, 507] width 31 height 31
click at [434, 507] on span at bounding box center [433, 507] width 31 height 31
click at [22, 243] on span at bounding box center [16, 250] width 33 height 33
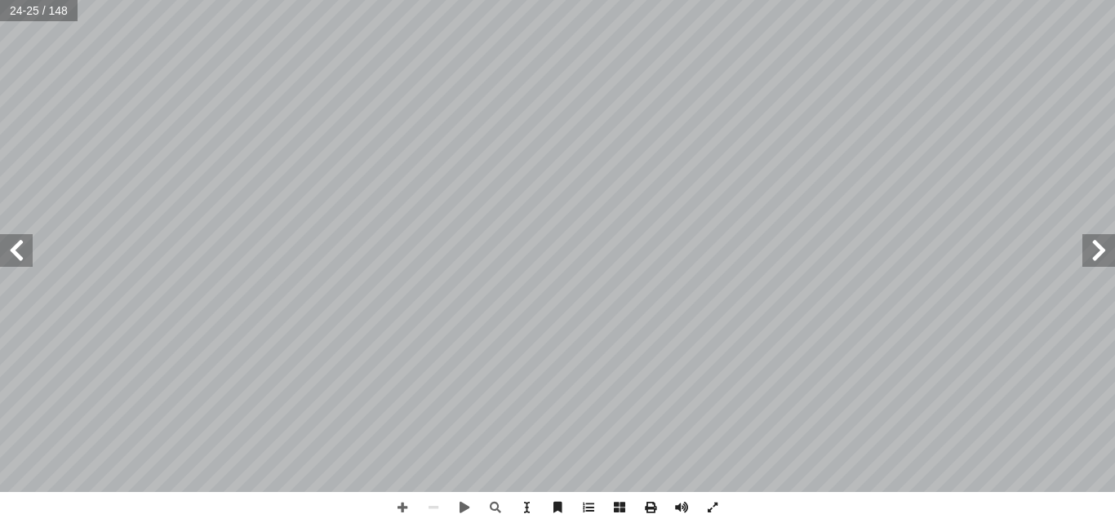
click at [19, 250] on span at bounding box center [16, 250] width 33 height 33
click at [17, 250] on span at bounding box center [16, 250] width 33 height 33
click at [404, 503] on span at bounding box center [402, 507] width 31 height 31
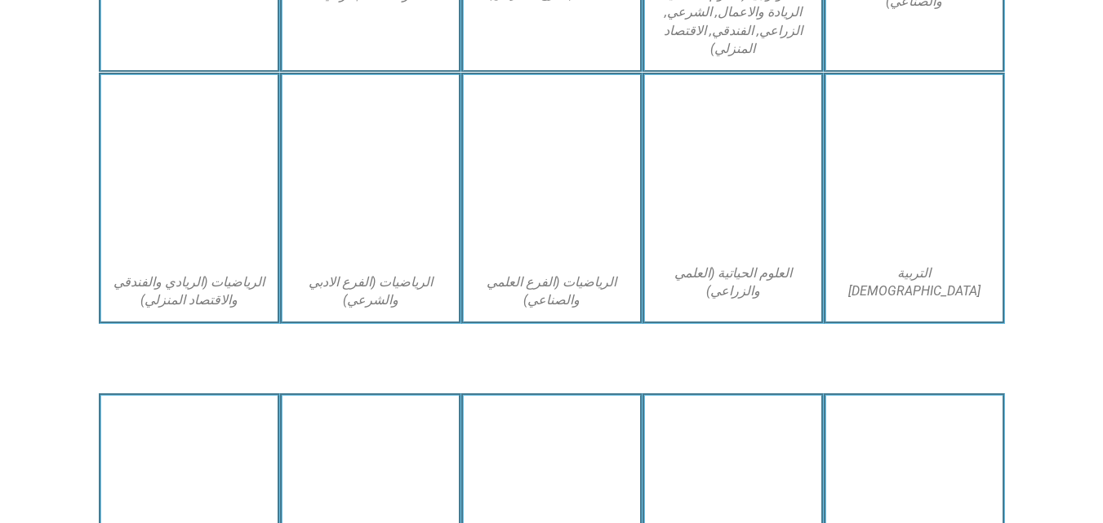
scroll to position [1078, 0]
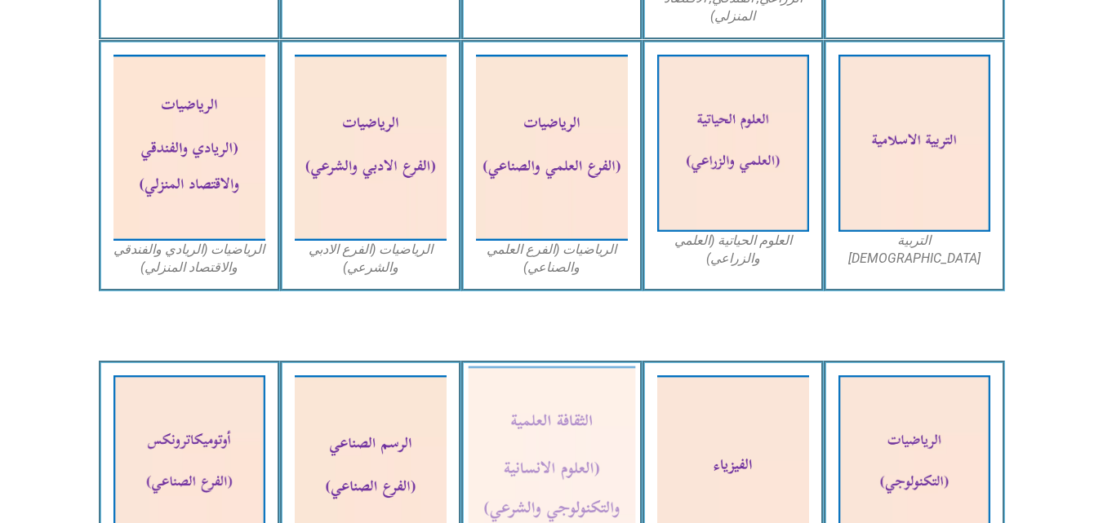
click at [553, 408] on img at bounding box center [551, 469] width 167 height 204
